Goal: Task Accomplishment & Management: Manage account settings

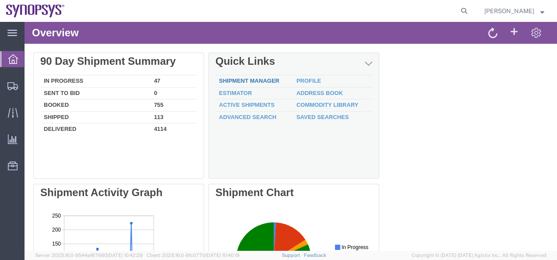
click at [264, 81] on link "Shipment Manager" at bounding box center [249, 81] width 60 height 7
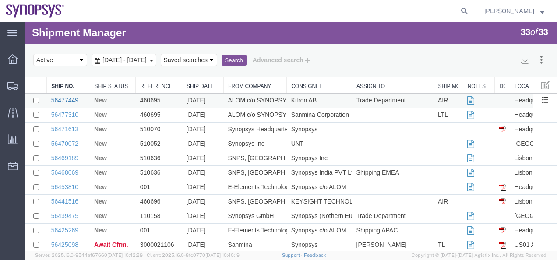
click at [76, 102] on link "56477449" at bounding box center [64, 100] width 27 height 7
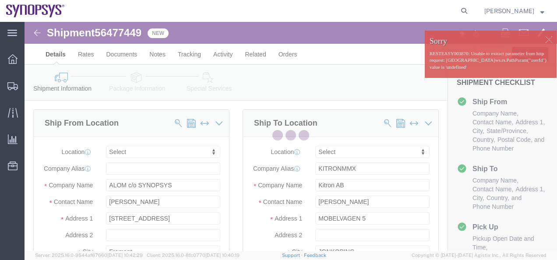
select select
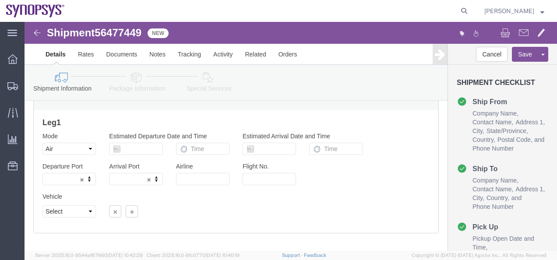
scroll to position [629, 0]
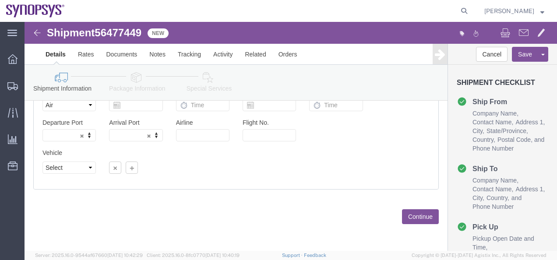
click button "Continue"
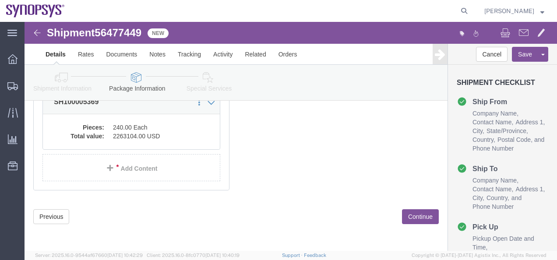
scroll to position [110, 0]
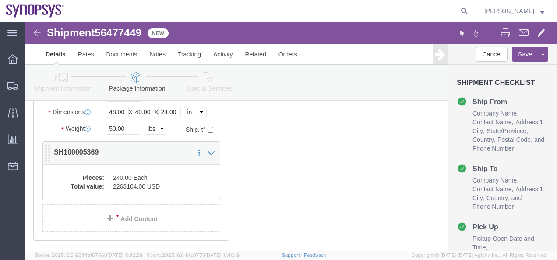
click dd "2263104.00 USD"
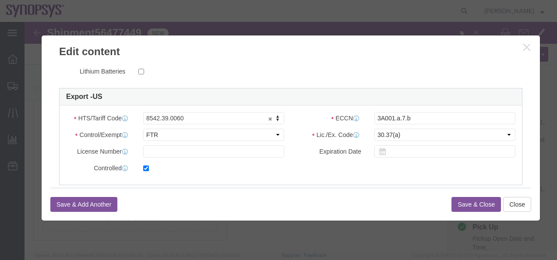
scroll to position [219, 0]
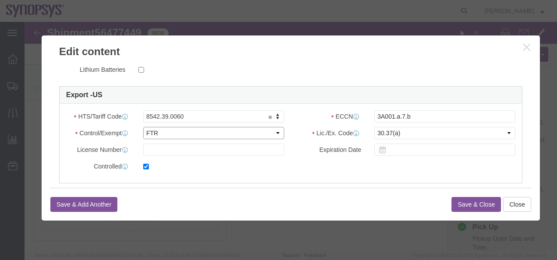
click select "Select ATF BIS DEA EPA FDA FTR ITAR OFAC Other (OPA)"
select select "BIS"
click select "Select ATF BIS DEA EPA FDA FTR ITAR OFAC Other (OPA)"
click select "Select AGR-Agricultural APP-Computers APR-Additional Permissive Exports AVS-Air…"
select select "GBS"
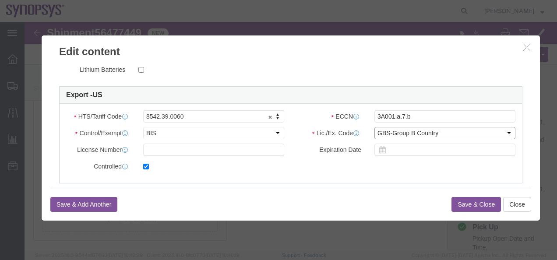
click select "Select AGR-Agricultural APP-Computers APR-Additional Permissive Exports AVS-Air…"
click button "Save & Close"
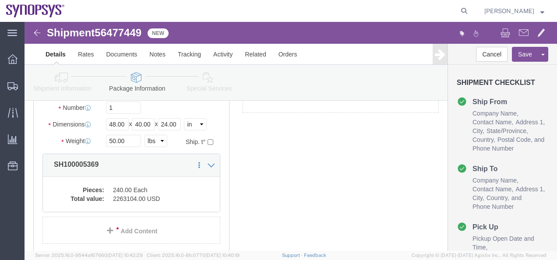
scroll to position [0, 0]
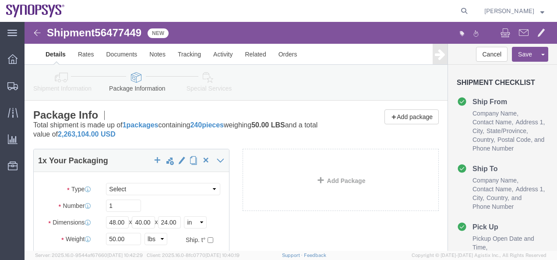
click link "Details"
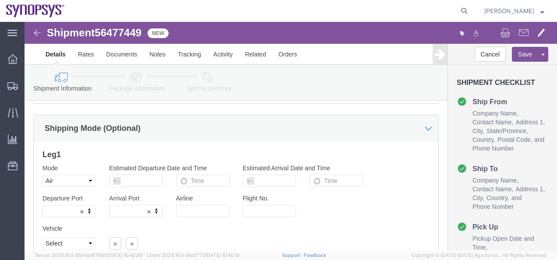
scroll to position [629, 0]
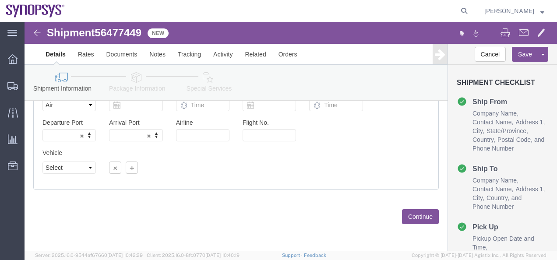
drag, startPoint x: 400, startPoint y: 194, endPoint x: 400, endPoint y: 187, distance: 7.0
click button "Continue"
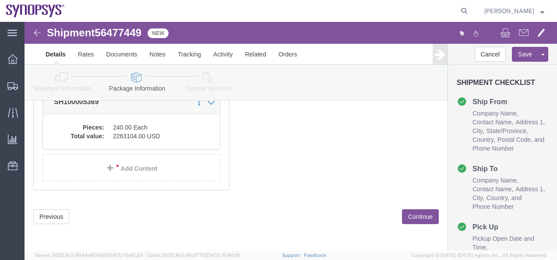
scroll to position [110, 0]
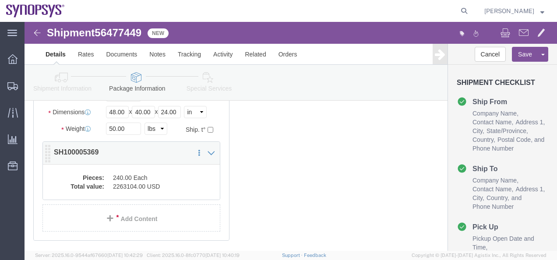
click div "Pieces: 240.00 Each Total value: 2263104.00 USD"
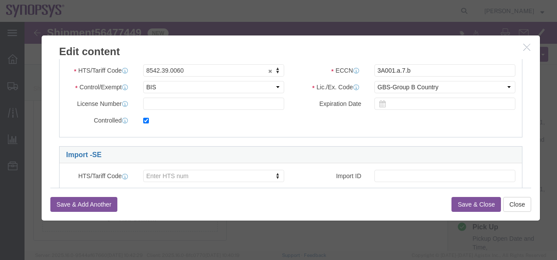
scroll to position [305, 0]
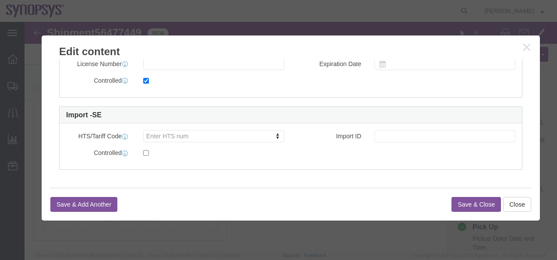
click button "Save & Close"
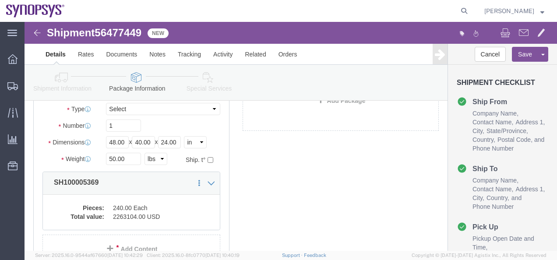
scroll to position [0, 0]
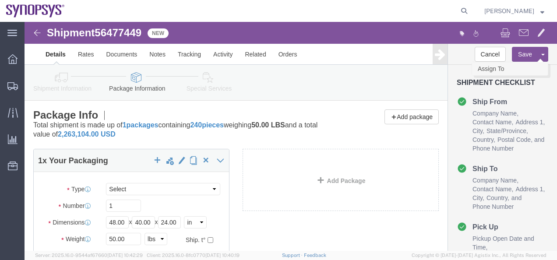
click link "Assign To"
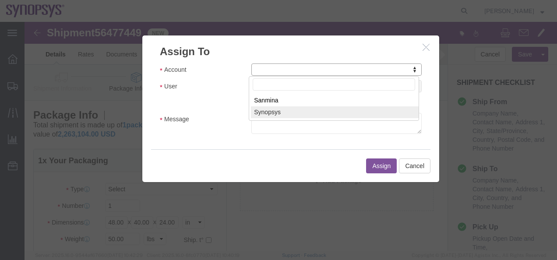
select select "117156"
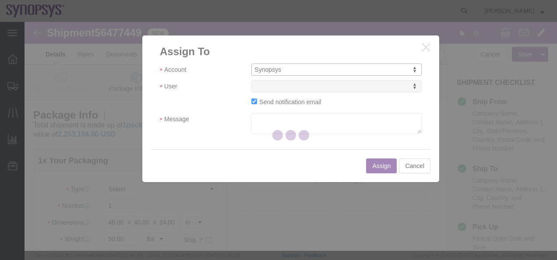
select select
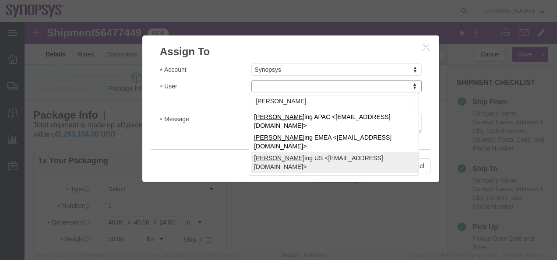
type input "[PERSON_NAME]"
click div "User [PERSON_NAME] [PERSON_NAME] ing APAC <[EMAIL_ADDRESS][DOMAIN_NAME]> [PERSO…"
drag, startPoint x: 276, startPoint y: 116, endPoint x: 277, endPoint y: 111, distance: 4.5
select select "100122"
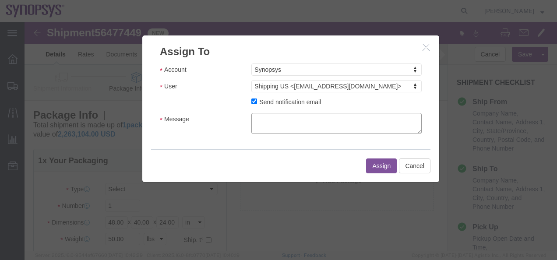
drag, startPoint x: 246, startPoint y: 104, endPoint x: 252, endPoint y: 104, distance: 6.1
click textarea "Message"
type textarea "Cleared to ship"
click button "Assign"
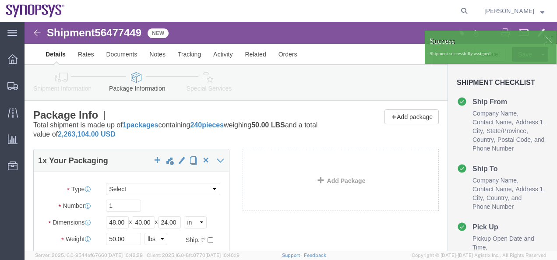
click link "Details"
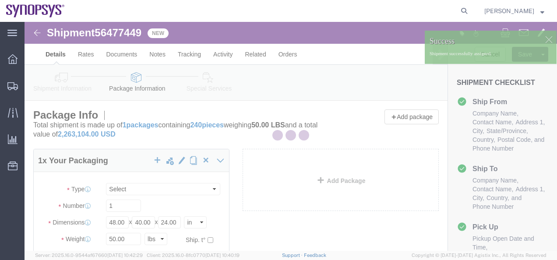
drag, startPoint x: 56, startPoint y: 58, endPoint x: 60, endPoint y: 57, distance: 4.6
click at [58, 58] on div at bounding box center [291, 136] width 533 height 229
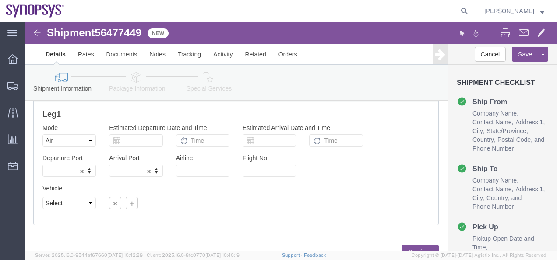
scroll to position [629, 0]
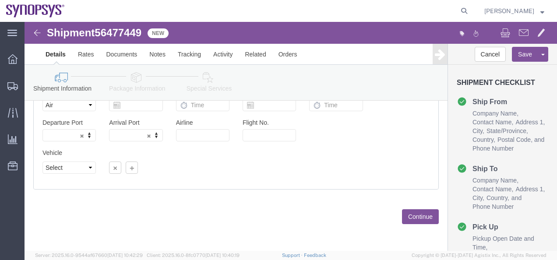
click button "Continue"
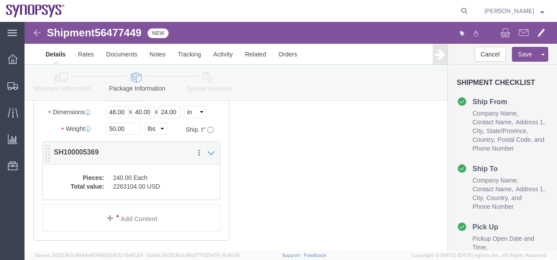
click dd "240.00 Each"
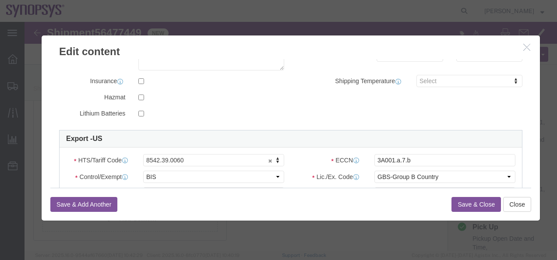
scroll to position [219, 0]
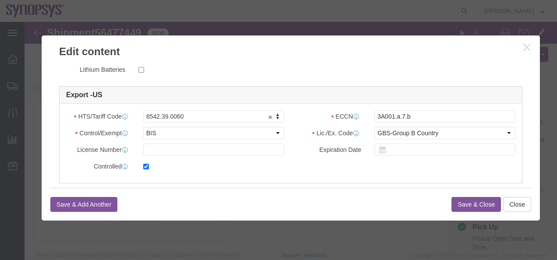
click button "Save & Close"
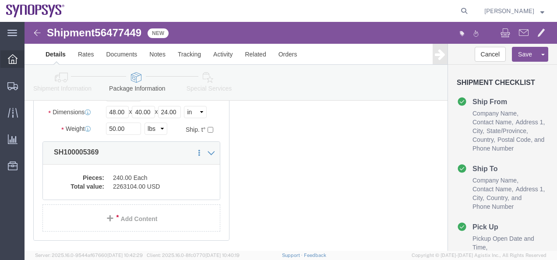
click at [5, 57] on div at bounding box center [12, 59] width 25 height 18
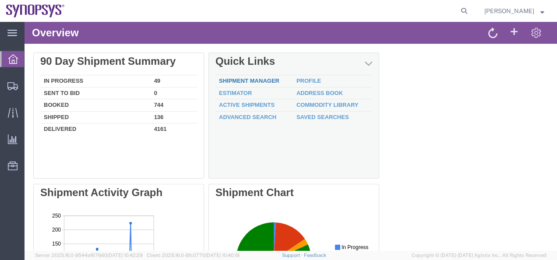
click at [270, 78] on link "Shipment Manager" at bounding box center [249, 81] width 60 height 7
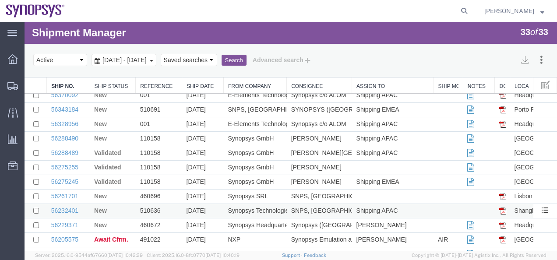
scroll to position [329, 0]
